Goal: Use online tool/utility: Utilize a website feature to perform a specific function

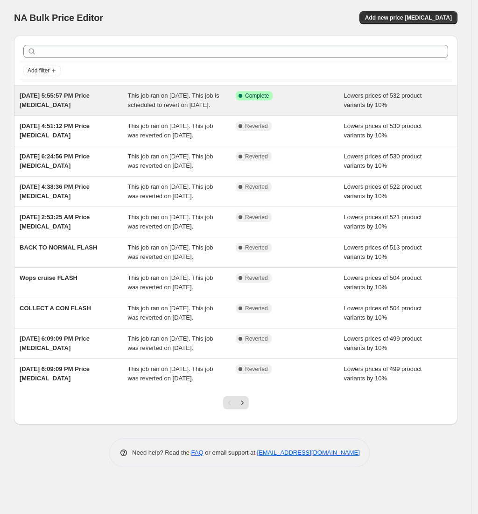
click at [311, 96] on div "Success Complete Complete" at bounding box center [283, 95] width 94 height 9
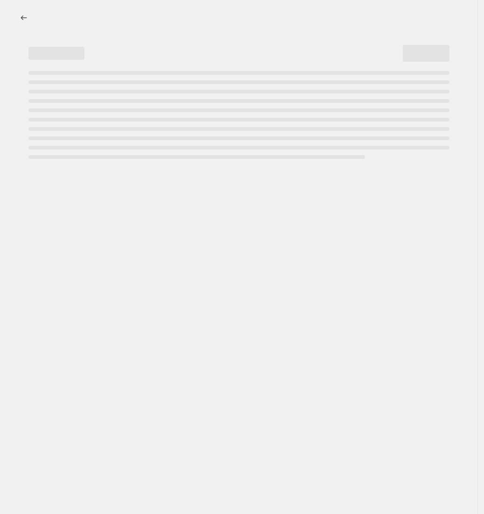
select select "percentage"
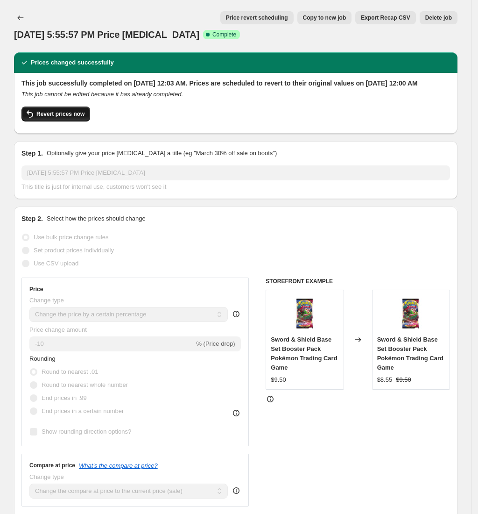
click at [64, 118] on span "Revert prices now" at bounding box center [60, 113] width 48 height 7
checkbox input "false"
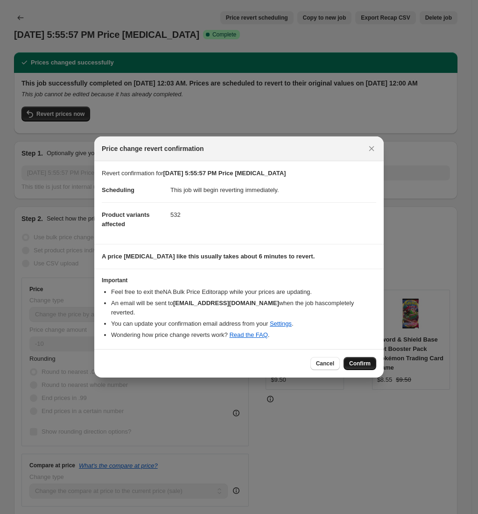
click at [363, 360] on span "Confirm" at bounding box center [359, 363] width 21 height 7
